Goal: Information Seeking & Learning: Learn about a topic

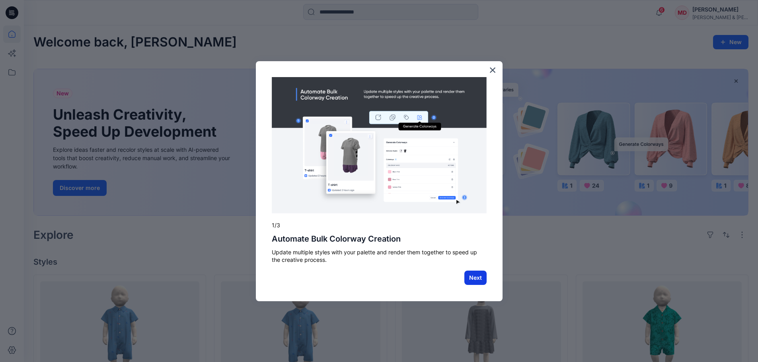
click at [477, 282] on button "Next" at bounding box center [475, 278] width 22 height 14
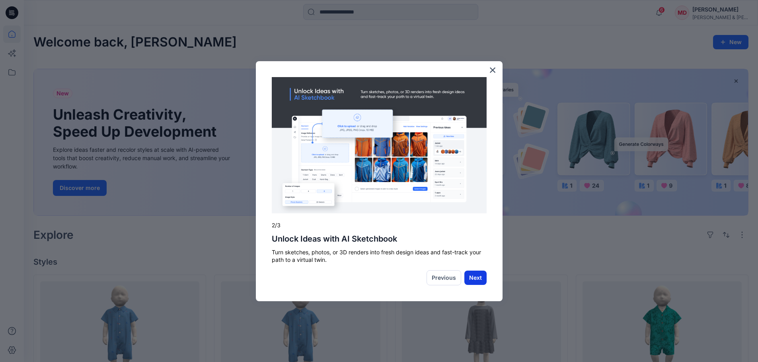
click at [473, 278] on button "Next" at bounding box center [475, 278] width 22 height 14
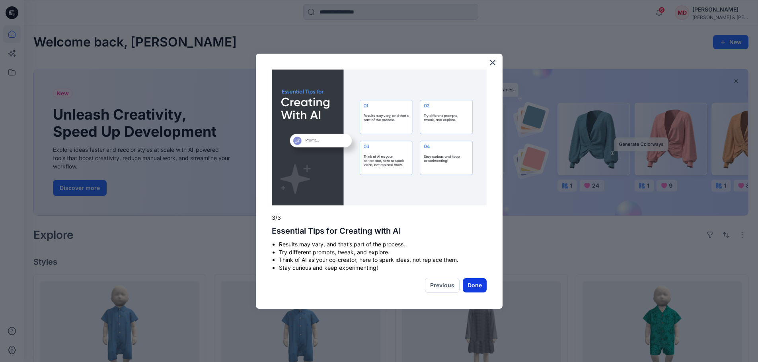
click at [473, 279] on button "Done" at bounding box center [475, 286] width 24 height 14
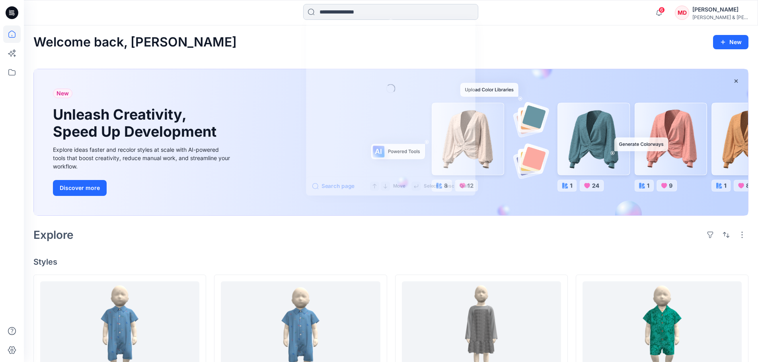
click at [354, 10] on input at bounding box center [390, 12] width 175 height 16
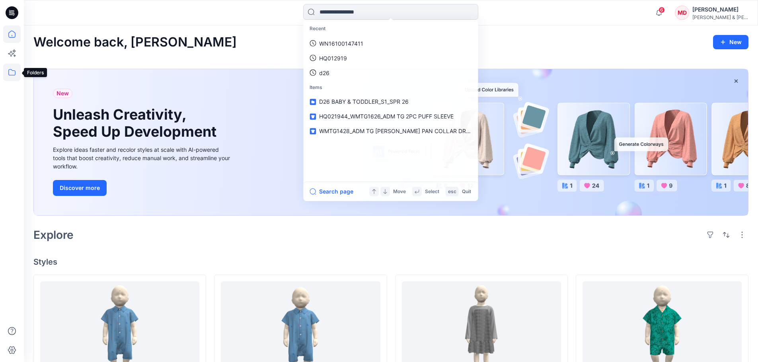
click at [7, 68] on icon at bounding box center [12, 73] width 18 height 18
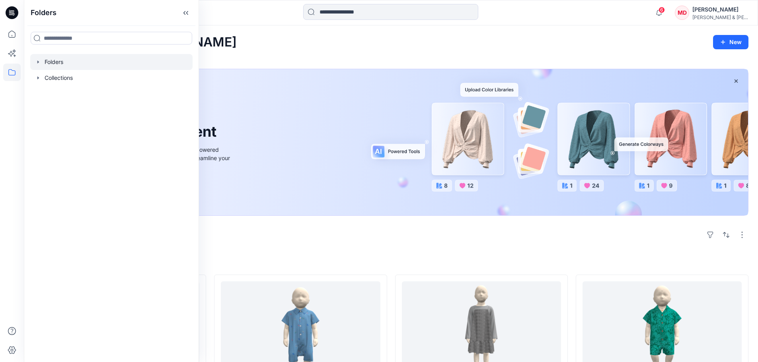
click at [45, 58] on div at bounding box center [111, 62] width 162 height 16
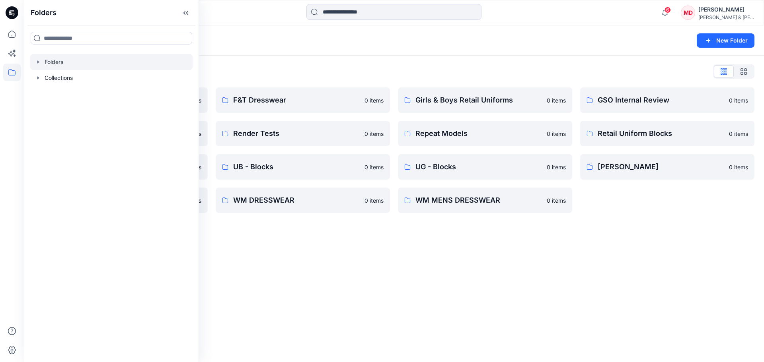
click at [35, 60] on icon "button" at bounding box center [38, 62] width 6 height 6
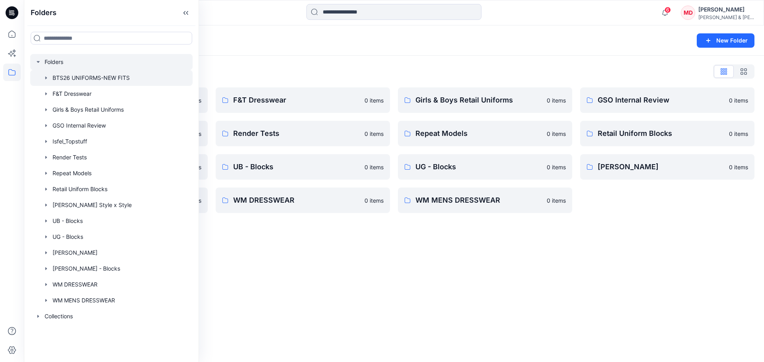
click at [88, 74] on div at bounding box center [111, 78] width 162 height 16
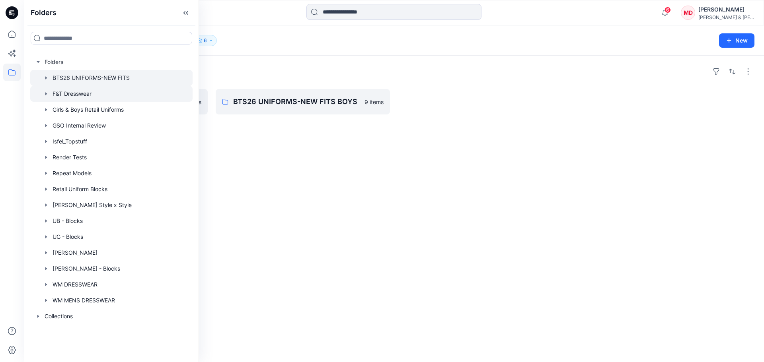
click at [70, 93] on div at bounding box center [111, 94] width 162 height 16
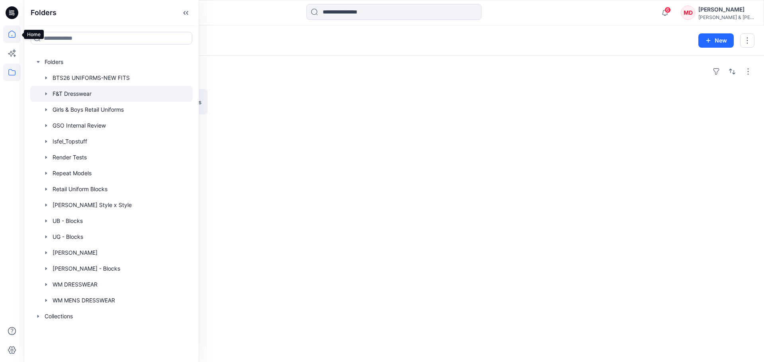
click at [14, 35] on icon at bounding box center [12, 34] width 18 height 18
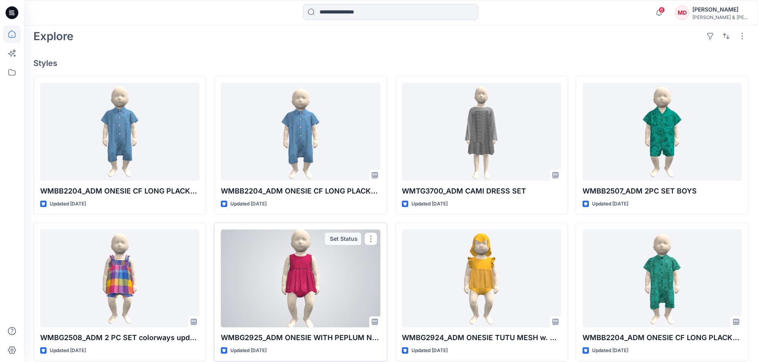
scroll to position [159, 0]
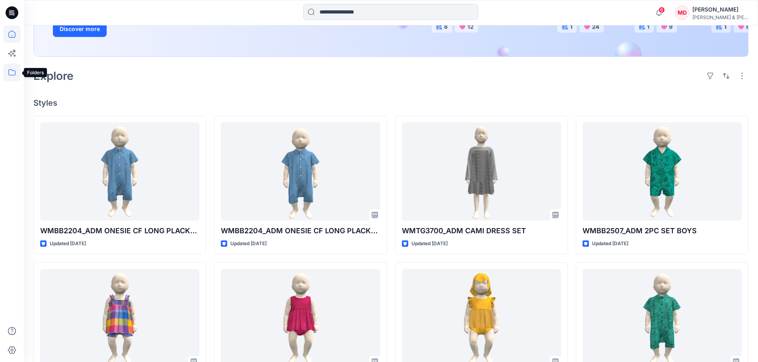
click at [13, 70] on icon at bounding box center [12, 73] width 18 height 18
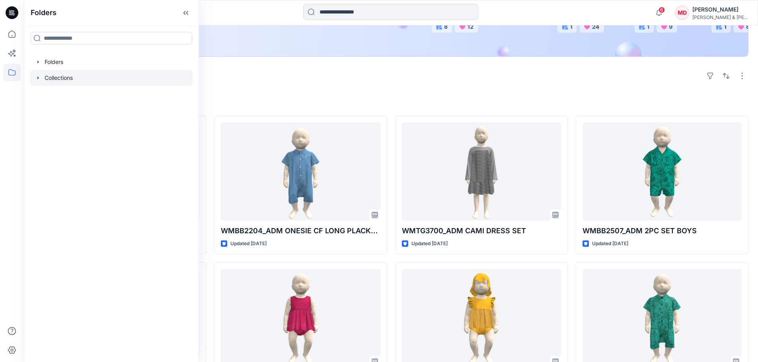
click at [39, 76] on icon "button" at bounding box center [38, 78] width 6 height 6
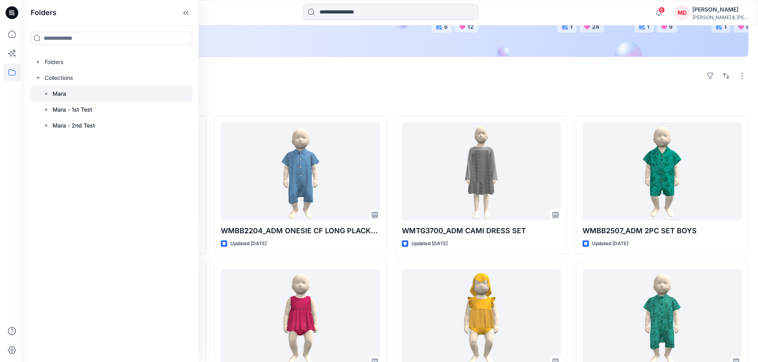
click at [55, 94] on p "Mara" at bounding box center [60, 94] width 14 height 10
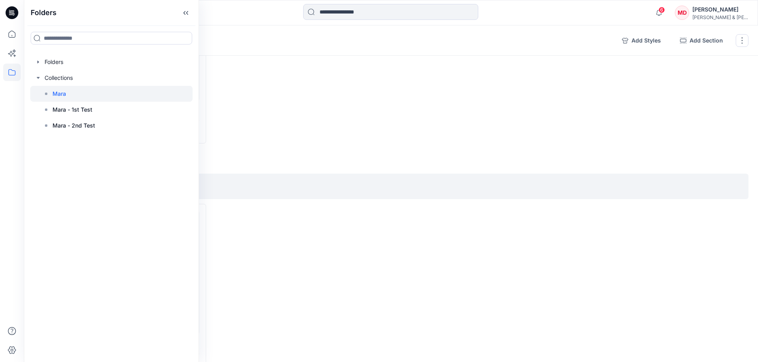
scroll to position [119, 0]
click at [185, 11] on icon at bounding box center [185, 12] width 13 height 13
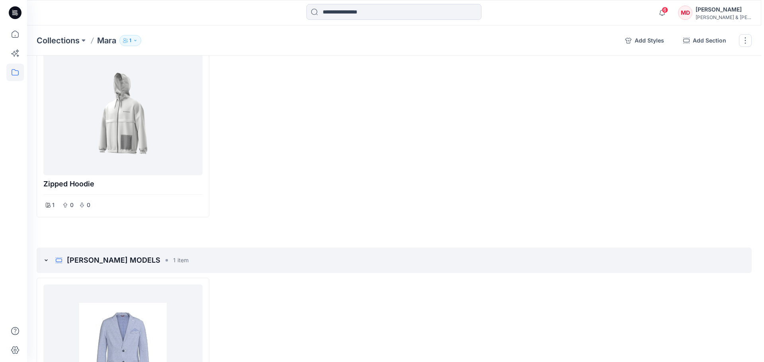
scroll to position [0, 0]
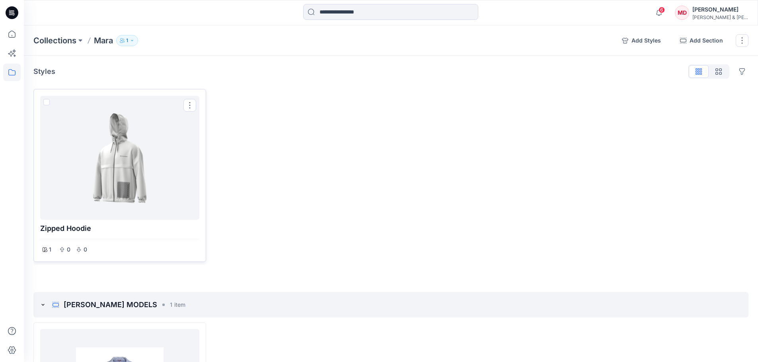
click at [115, 163] on div at bounding box center [119, 158] width 153 height 118
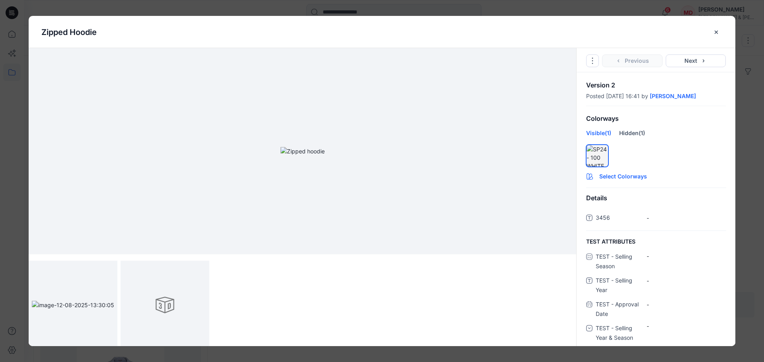
click at [607, 177] on button "Select Colorways" at bounding box center [656, 175] width 159 height 13
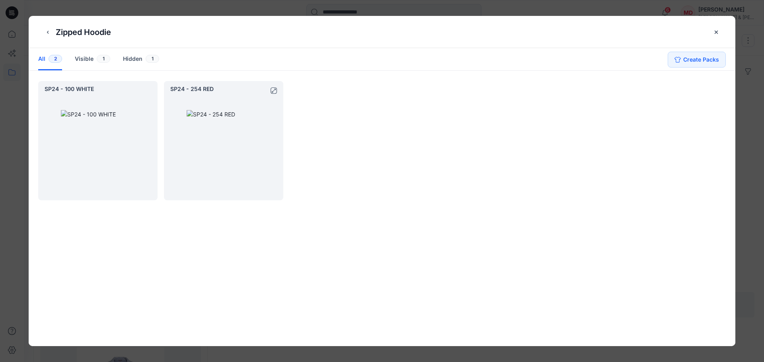
click at [253, 125] on div at bounding box center [223, 147] width 119 height 107
click at [82, 60] on div "Visible 1" at bounding box center [92, 59] width 35 height 22
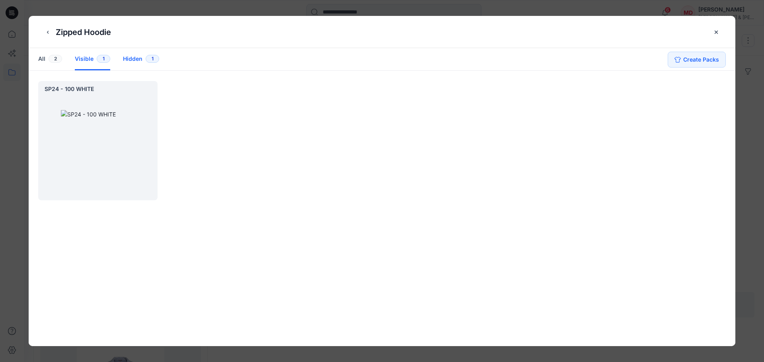
click at [129, 56] on div "Hidden 1" at bounding box center [141, 59] width 36 height 22
click at [41, 59] on div "All 2" at bounding box center [50, 59] width 24 height 22
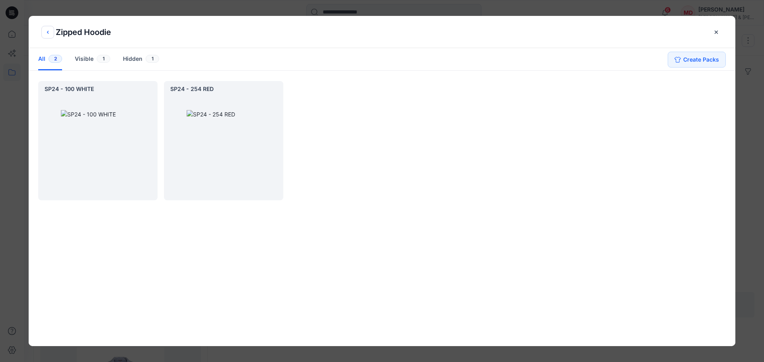
click at [47, 33] on icon "back button" at bounding box center [48, 32] width 6 height 6
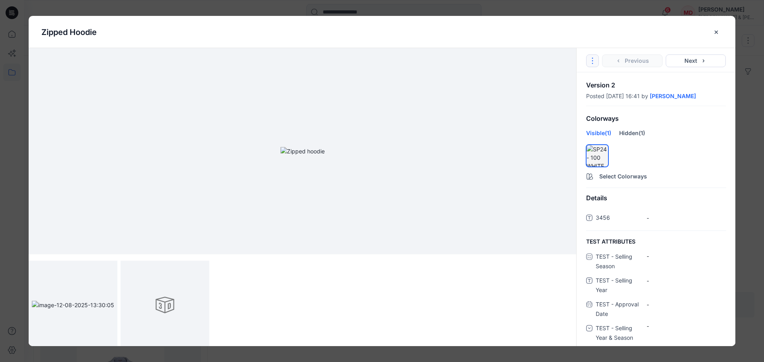
click at [592, 61] on icon "Options" at bounding box center [592, 61] width 6 height 6
click at [589, 79] on link "Go to Original Style" at bounding box center [592, 80] width 96 height 16
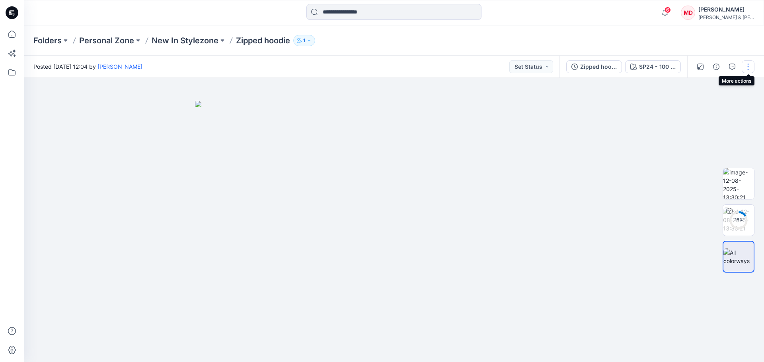
click at [748, 65] on button "button" at bounding box center [748, 66] width 13 height 13
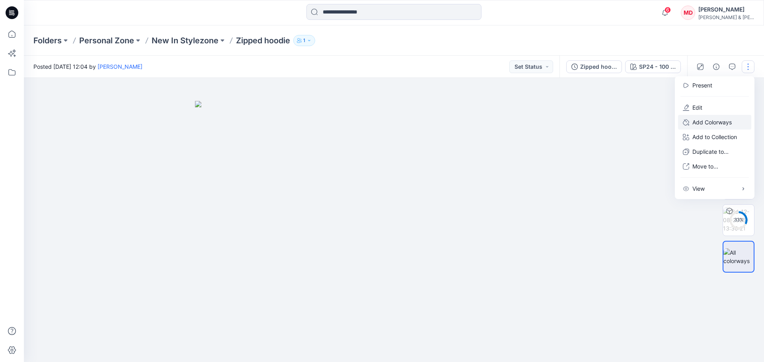
click at [725, 123] on p "Add Colorways" at bounding box center [711, 122] width 39 height 8
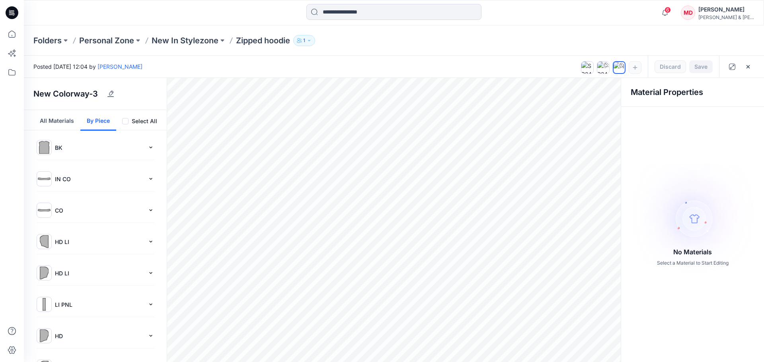
click at [97, 122] on button "By Piece" at bounding box center [98, 120] width 36 height 21
click at [674, 199] on img at bounding box center [693, 220] width 140 height 113
click at [671, 94] on h4 "Material Properties" at bounding box center [693, 93] width 124 height 10
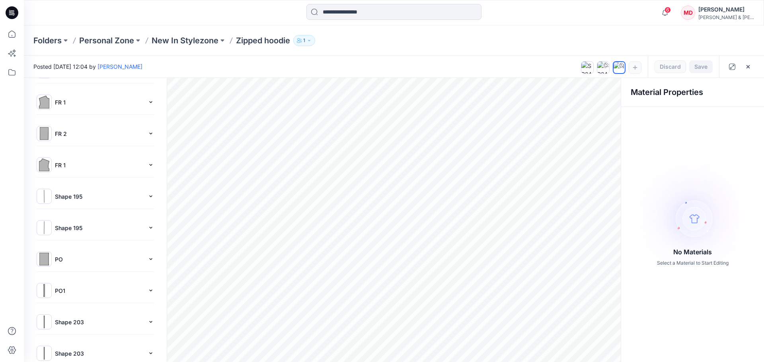
scroll to position [434, 0]
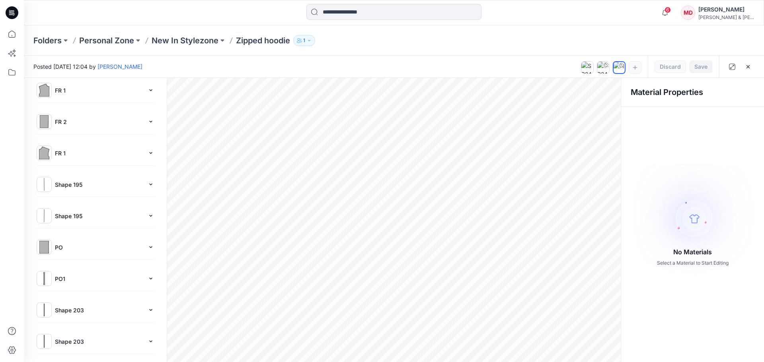
click at [682, 257] on img at bounding box center [693, 220] width 140 height 113
click at [682, 224] on img at bounding box center [693, 220] width 140 height 113
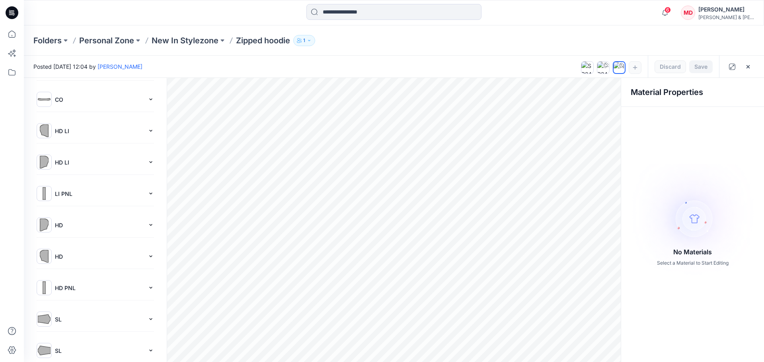
scroll to position [0, 0]
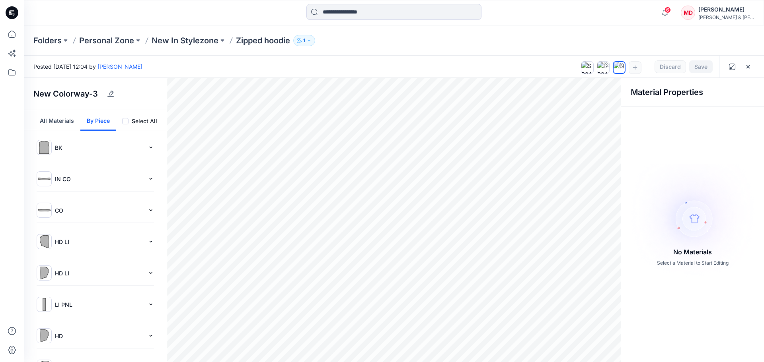
click at [60, 121] on button "All Materials" at bounding box center [56, 120] width 47 height 21
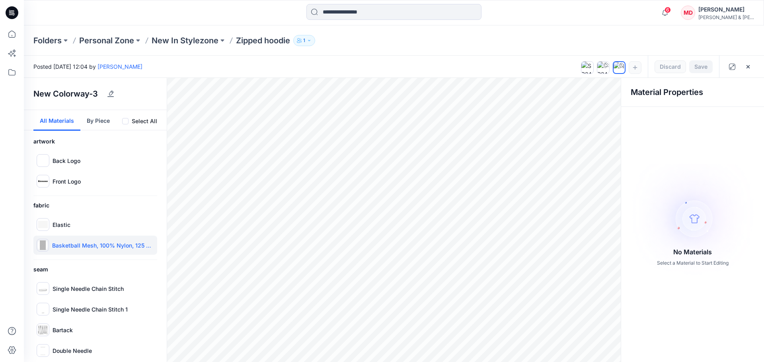
click at [63, 250] on div "Basketball Mesh, 100% Nylon, 125 g/m2" at bounding box center [95, 245] width 124 height 19
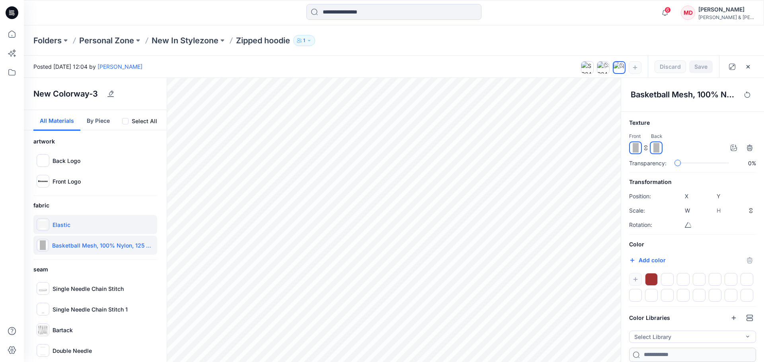
click at [71, 228] on div "Elastic" at bounding box center [95, 224] width 124 height 19
type input "****"
type input "*****"
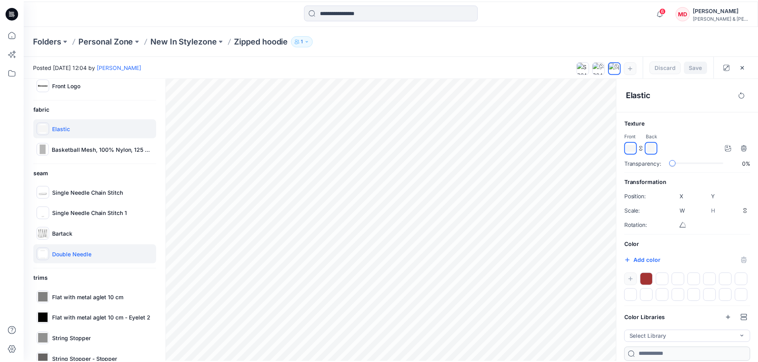
scroll to position [119, 0]
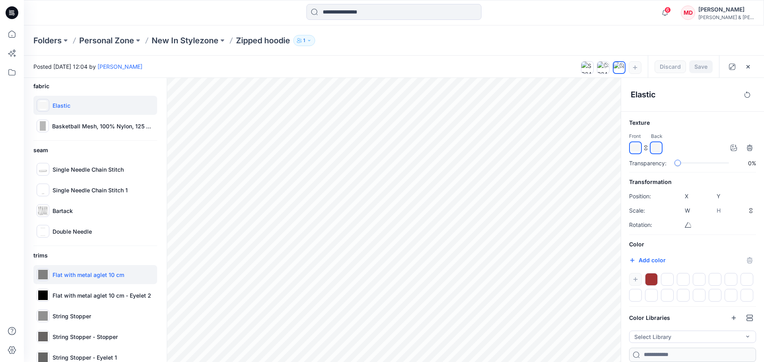
click at [68, 275] on p "Flat with metal aglet 10 cm" at bounding box center [89, 275] width 72 height 8
type input "****"
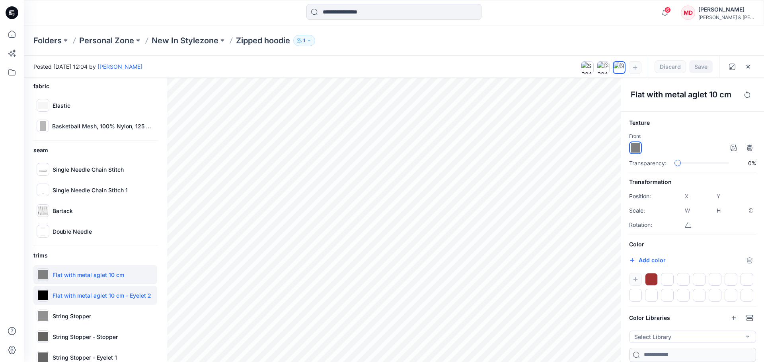
click at [68, 301] on div "Flat with metal aglet 10 cm - Eyelet 2" at bounding box center [95, 295] width 124 height 19
click at [14, 33] on icon at bounding box center [12, 34] width 18 height 18
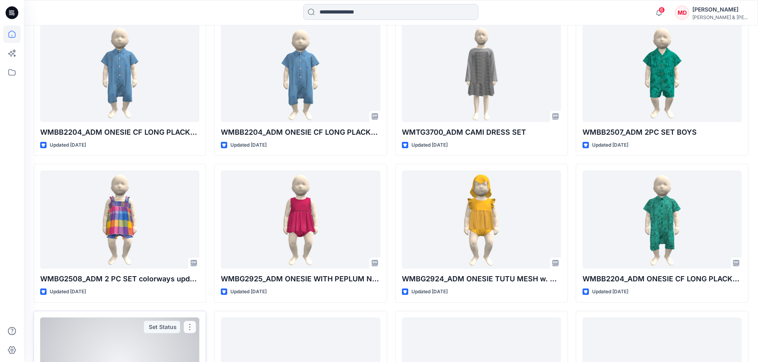
scroll to position [199, 0]
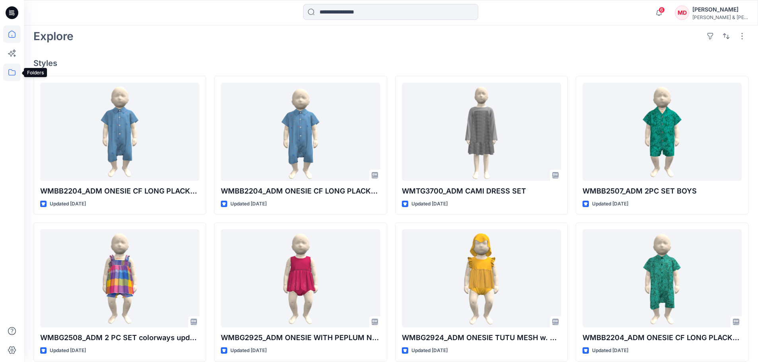
click at [12, 72] on icon at bounding box center [12, 73] width 18 height 18
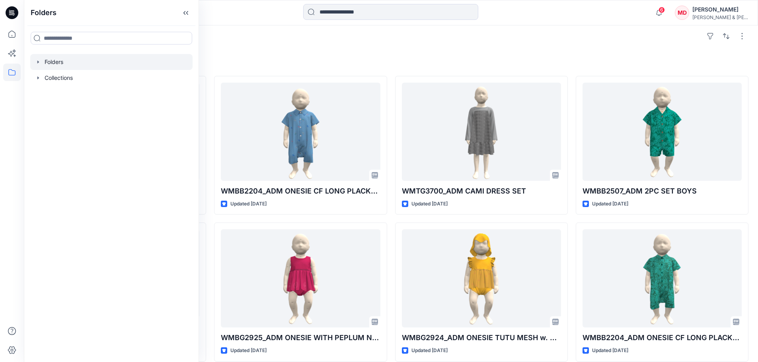
click at [38, 62] on icon "button" at bounding box center [38, 61] width 2 height 3
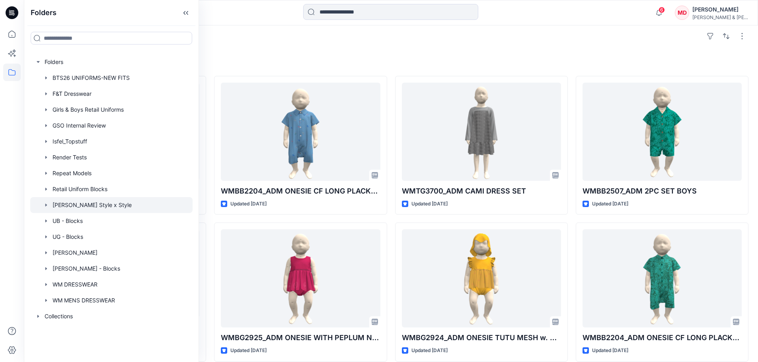
click at [46, 207] on icon "button" at bounding box center [46, 205] width 6 height 6
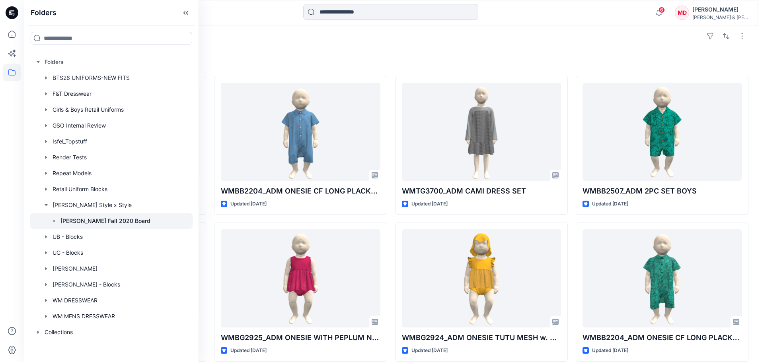
click at [96, 224] on p "[PERSON_NAME] Fall 2020 Board" at bounding box center [105, 221] width 90 height 10
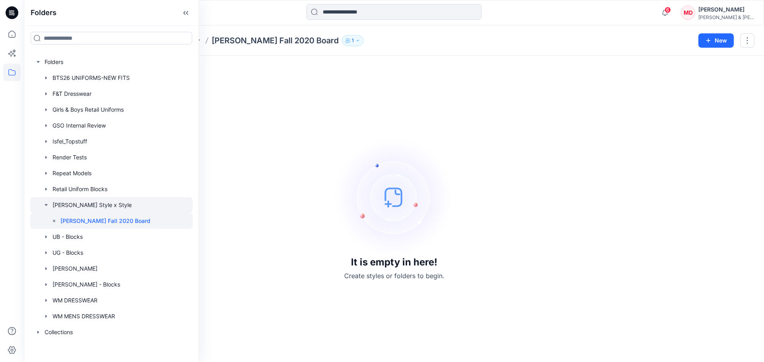
click at [44, 206] on icon "button" at bounding box center [46, 205] width 6 height 6
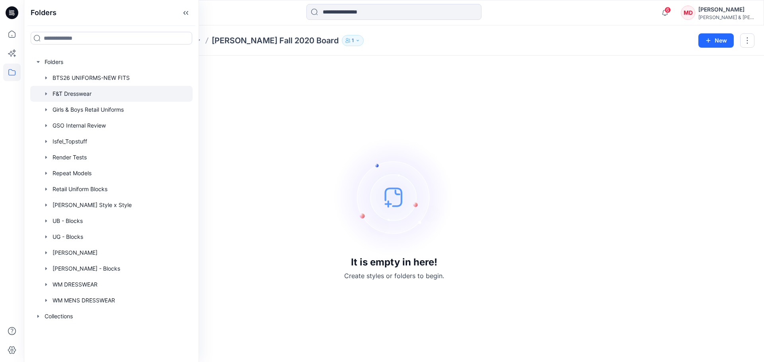
click at [44, 95] on icon "button" at bounding box center [46, 94] width 6 height 6
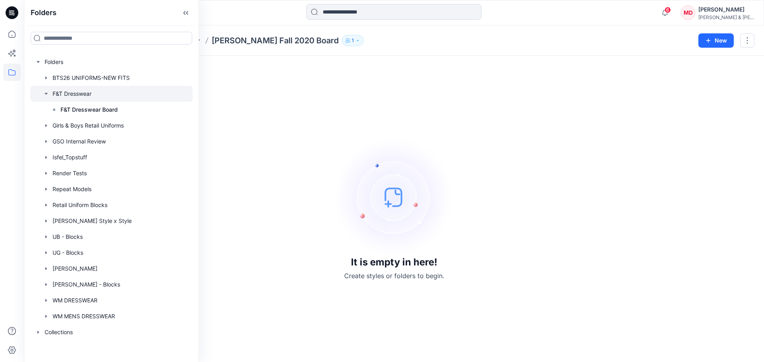
click at [47, 92] on icon "button" at bounding box center [46, 94] width 6 height 6
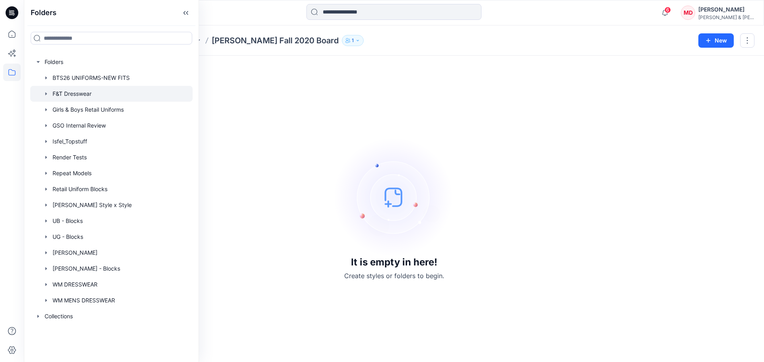
click at [47, 92] on icon "button" at bounding box center [46, 94] width 6 height 6
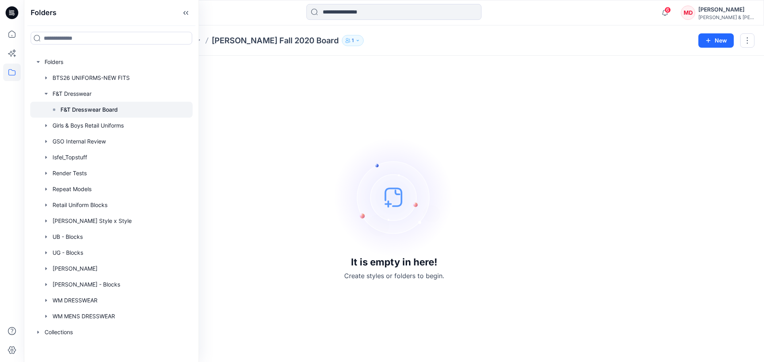
click at [73, 113] on p "F&T Dresswear Board" at bounding box center [88, 110] width 57 height 10
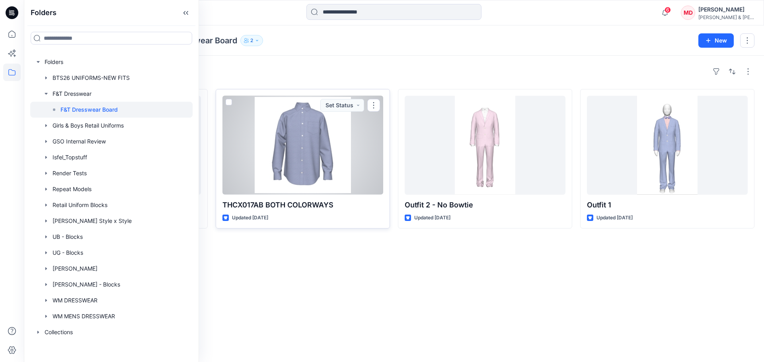
click at [298, 171] on div at bounding box center [302, 145] width 161 height 99
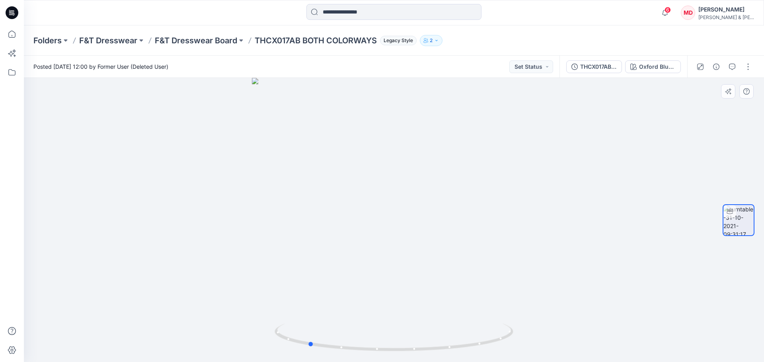
drag, startPoint x: 430, startPoint y: 241, endPoint x: 344, endPoint y: 232, distance: 86.4
click at [344, 232] on div at bounding box center [394, 220] width 740 height 284
drag, startPoint x: 429, startPoint y: 222, endPoint x: 356, endPoint y: 219, distance: 72.9
click at [356, 219] on div at bounding box center [394, 220] width 740 height 284
click at [647, 66] on div "Oxford Blue-Sample" at bounding box center [657, 66] width 37 height 9
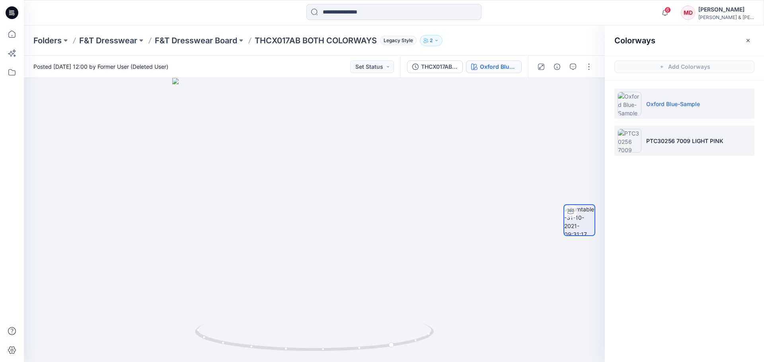
click at [678, 142] on p "PTC30256 7009 LIGHT PINK" at bounding box center [684, 141] width 77 height 8
click at [674, 107] on p "Oxford Blue-Sample" at bounding box center [673, 104] width 54 height 8
click at [686, 146] on li "PTC30256 7009 LIGHT PINK" at bounding box center [684, 141] width 140 height 30
